Goal: Task Accomplishment & Management: Manage account settings

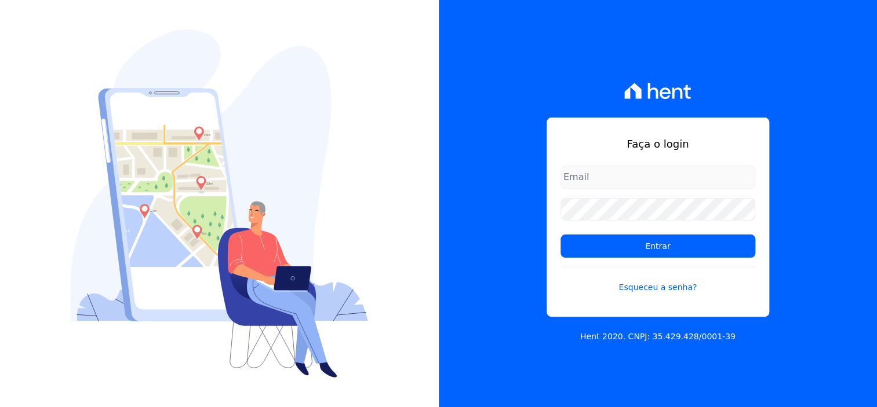
click at [638, 176] on input "email" at bounding box center [657, 177] width 195 height 23
type input "[EMAIL_ADDRESS][DOMAIN_NAME]"
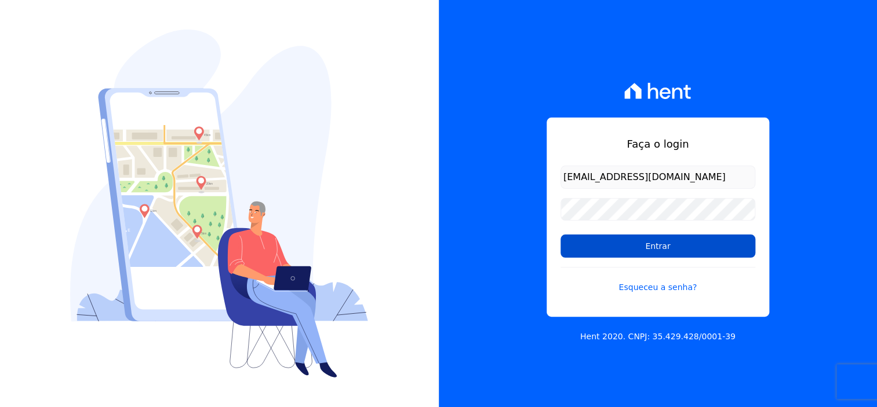
click at [673, 237] on input "Entrar" at bounding box center [657, 246] width 195 height 23
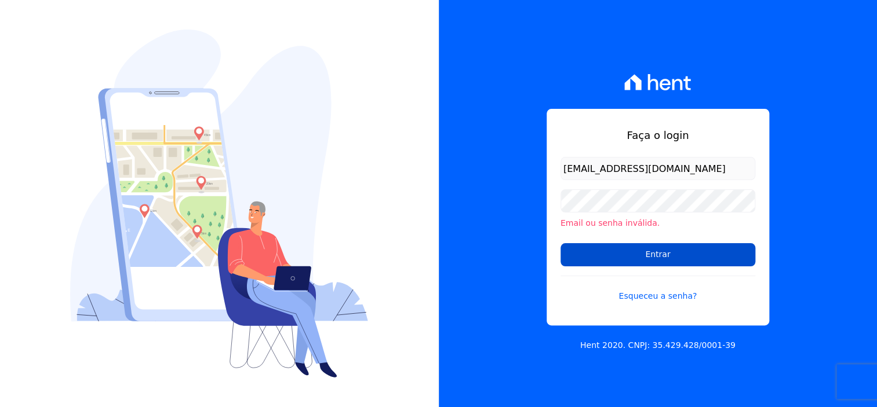
click at [675, 254] on input "Entrar" at bounding box center [657, 254] width 195 height 23
click at [665, 263] on input "Entrar" at bounding box center [657, 254] width 195 height 23
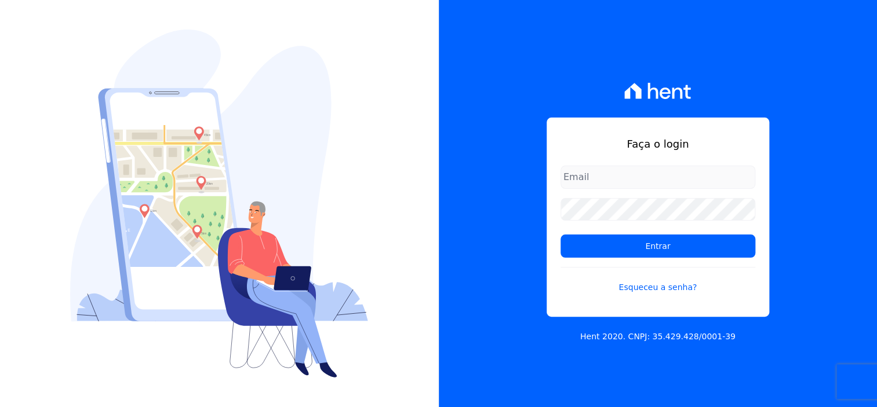
click at [706, 175] on input "email" at bounding box center [657, 177] width 195 height 23
type input "[EMAIL_ADDRESS][DOMAIN_NAME]"
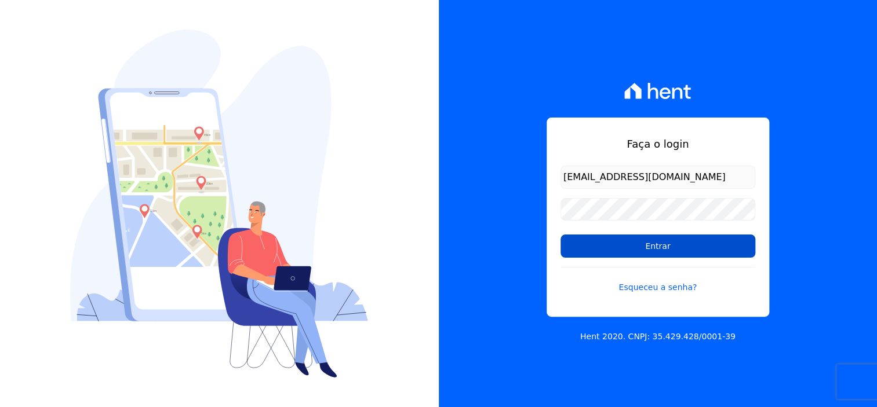
click at [685, 253] on input "Entrar" at bounding box center [657, 246] width 195 height 23
